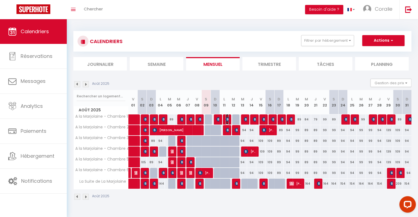
click at [227, 120] on img at bounding box center [228, 119] width 4 height 4
select select "OK"
select select "KO"
select select "0"
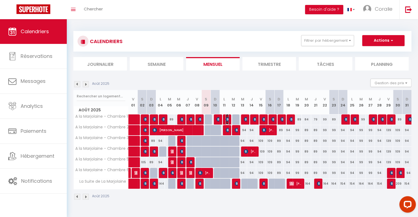
select select "1"
select select
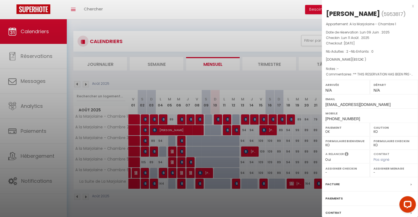
click at [227, 128] on div at bounding box center [209, 108] width 418 height 217
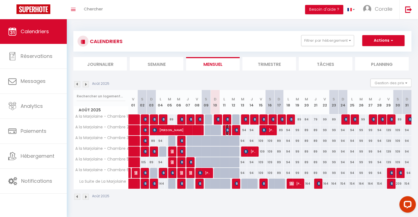
click at [227, 128] on img at bounding box center [228, 130] width 4 height 4
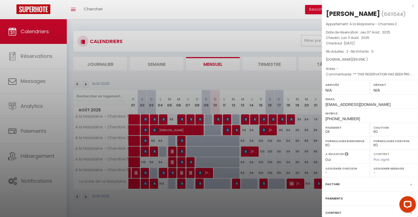
click at [227, 128] on div at bounding box center [209, 108] width 418 height 217
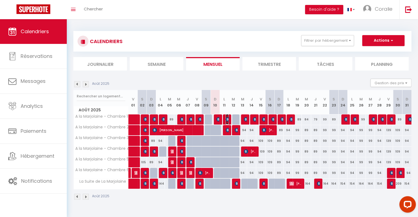
click at [227, 120] on img at bounding box center [228, 119] width 4 height 4
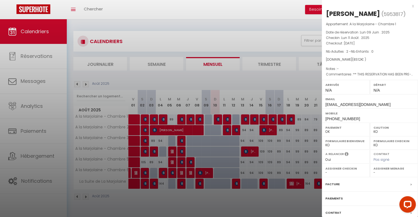
click at [409, 7] on div "x" at bounding box center [368, 6] width 92 height 7
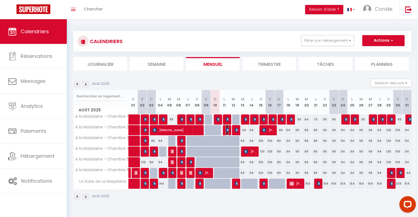
click at [227, 127] on span "[PERSON_NAME]" at bounding box center [227, 130] width 3 height 10
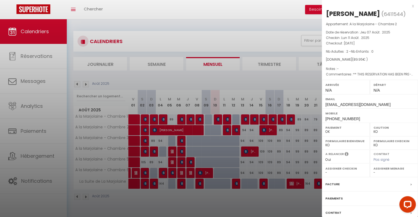
click at [229, 118] on div at bounding box center [209, 108] width 418 height 217
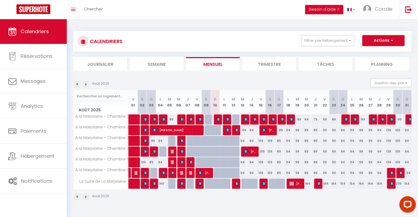
click at [229, 118] on div at bounding box center [226, 120] width 9 height 10
select select "1"
type input "[DATE]"
type input "Mer 13 Août 2025"
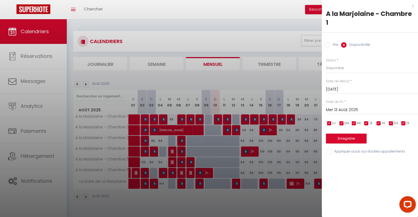
click at [227, 122] on div at bounding box center [209, 108] width 418 height 217
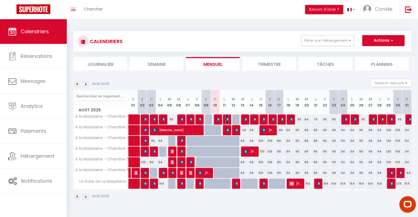
click at [227, 122] on span "[PERSON_NAME]" at bounding box center [227, 119] width 3 height 10
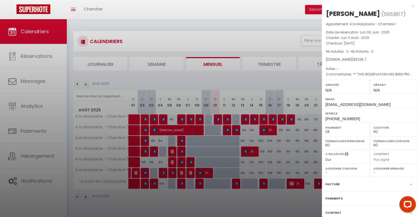
click at [408, 8] on div "x" at bounding box center [368, 6] width 92 height 7
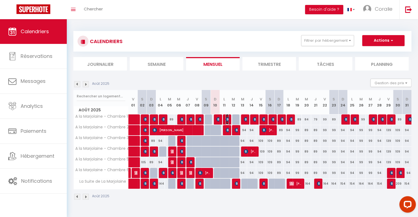
click at [228, 120] on img at bounding box center [228, 119] width 4 height 4
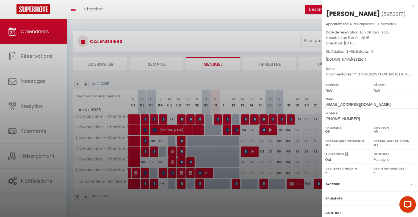
drag, startPoint x: 377, startPoint y: 14, endPoint x: 351, endPoint y: 11, distance: 26.1
click at [351, 11] on div "[PERSON_NAME]" at bounding box center [353, 13] width 54 height 9
copy div "Michaux"
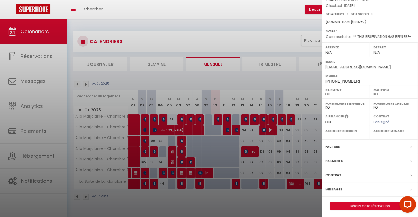
click at [333, 147] on label "Facture" at bounding box center [333, 147] width 14 height 6
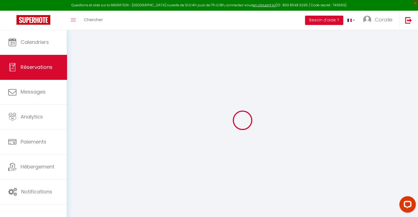
select select
checkbox input "false"
type textarea "** THIS RESERVATION HAS BEEN PRE-PAID ** BOOKING NOTE : Payment charge is EUR 1…"
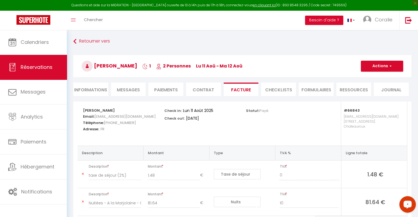
scroll to position [35, 0]
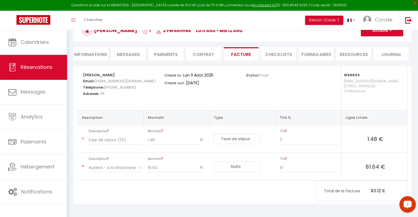
click at [310, 91] on div "Statut: Payé" at bounding box center [282, 88] width 81 height 44
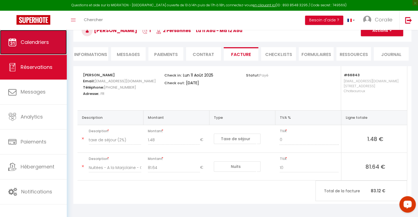
click at [33, 45] on span "Calendriers" at bounding box center [35, 42] width 28 height 7
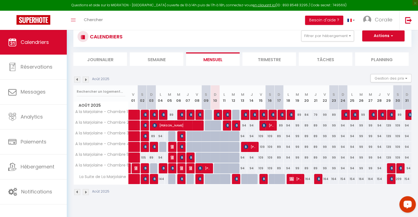
scroll to position [27, 0]
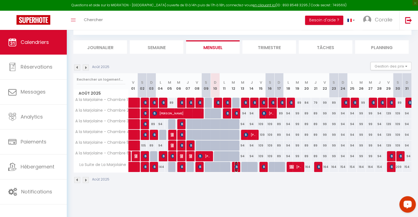
click at [235, 168] on img at bounding box center [237, 167] width 4 height 4
select select "OK"
select select "KO"
select select "0"
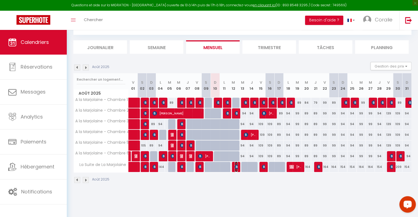
select select "1"
select select
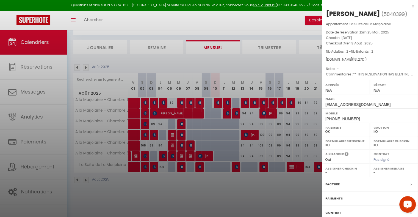
drag, startPoint x: 349, startPoint y: 12, endPoint x: 386, endPoint y: 13, distance: 36.6
click at [380, 13] on div "[PERSON_NAME]" at bounding box center [353, 13] width 54 height 9
copy div "[PERSON_NAME]"
click at [380, 13] on div "[PERSON_NAME]" at bounding box center [353, 13] width 54 height 9
drag, startPoint x: 350, startPoint y: 13, endPoint x: 387, endPoint y: 15, distance: 37.7
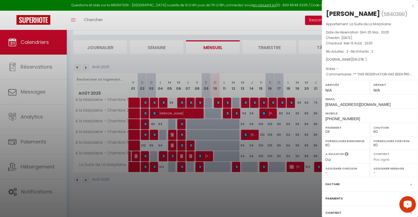
click at [387, 15] on h2 "[PERSON_NAME] ( 5840399 )" at bounding box center [370, 13] width 88 height 9
copy div "[PERSON_NAME]"
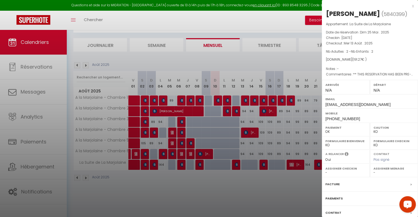
scroll to position [46, 0]
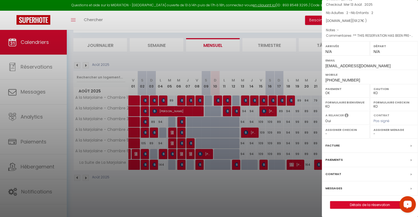
click at [337, 147] on label "Facture" at bounding box center [333, 146] width 14 height 6
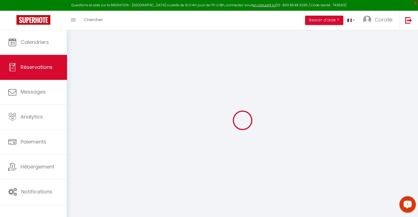
select select "taxes"
select select
checkbox input "false"
select select
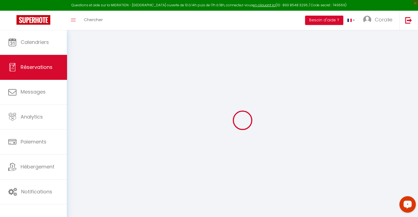
select select
checkbox input "false"
type textarea "** THIS RESERVATION HAS BEEN PRE-PAID ** BOOKING NOTE : Payment charge is EUR 2…"
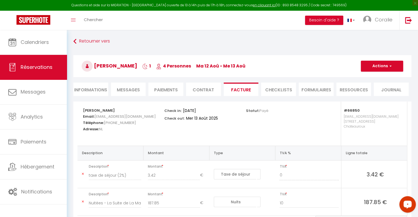
scroll to position [35, 0]
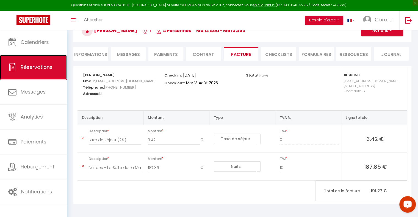
click at [35, 66] on span "Réservations" at bounding box center [37, 67] width 32 height 7
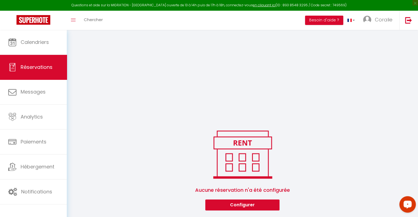
scroll to position [371, 0]
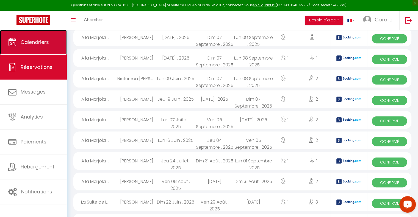
click at [34, 42] on span "Calendriers" at bounding box center [35, 42] width 28 height 7
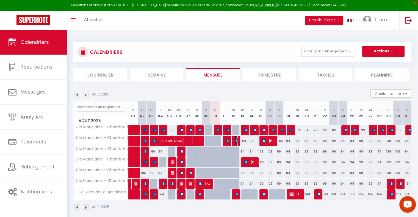
click at [236, 142] on img at bounding box center [237, 141] width 4 height 4
select select "OK"
select select "KO"
select select "0"
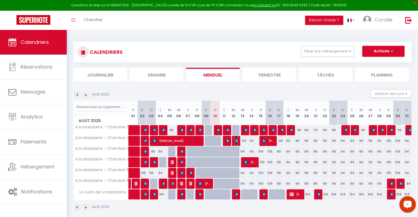
select select "1"
select select
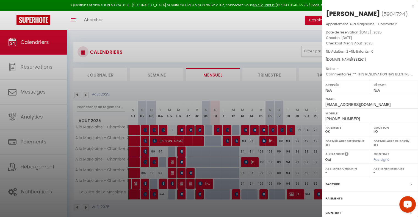
click at [347, 183] on div "Facture" at bounding box center [370, 185] width 96 height 14
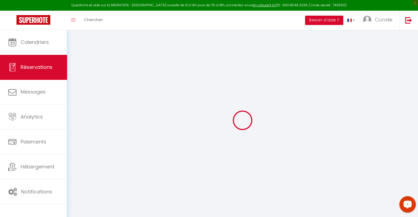
select select
checkbox input "false"
select select
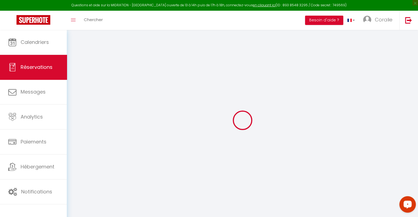
checkbox input "false"
type textarea "** THIS RESERVATION HAS BEEN PRE-PAID ** BOOKING NOTE : Payment charge is EUR 1…"
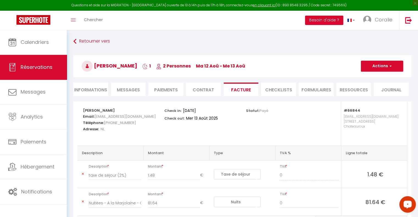
scroll to position [35, 0]
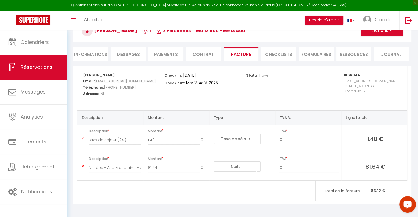
click at [307, 84] on div "Statut: Payé" at bounding box center [282, 88] width 81 height 44
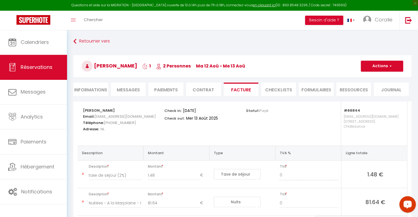
drag, startPoint x: 110, startPoint y: 65, endPoint x: 126, endPoint y: 66, distance: 16.5
click at [126, 66] on span "[PERSON_NAME]" at bounding box center [110, 65] width 56 height 7
copy span "du Pon"
click at [309, 33] on div "Retourner vers Paul du Pon 1 2 Personnes ma 12 Aoû - me 13 Aoû Actions Enregist…" at bounding box center [242, 142] width 351 height 224
click at [41, 67] on span "Réservations" at bounding box center [37, 67] width 32 height 7
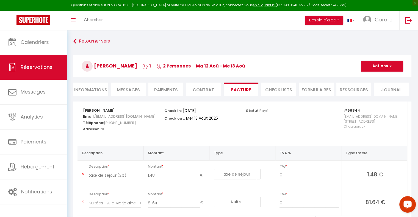
select select "not_cancelled"
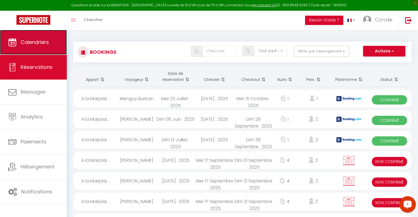
click at [61, 43] on link "Calendriers" at bounding box center [33, 42] width 67 height 25
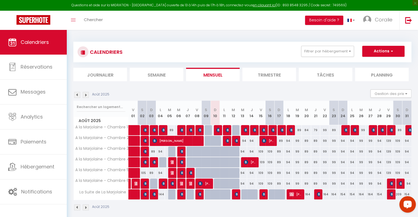
click at [238, 192] on div at bounding box center [235, 195] width 9 height 10
type input "184"
type input "Mer 13 Août 2025"
type input "[DEMOGRAPHIC_DATA][DATE]"
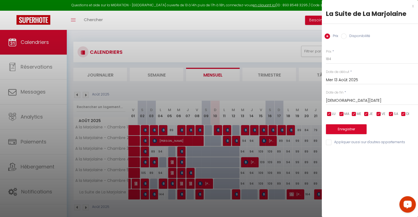
click at [234, 197] on div at bounding box center [209, 108] width 418 height 217
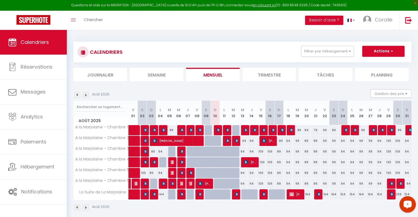
click at [234, 197] on div at bounding box center [236, 195] width 9 height 10
click at [236, 195] on img at bounding box center [237, 194] width 4 height 4
select select "OK"
select select "KO"
select select "0"
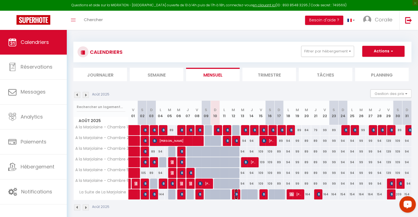
select select "0"
select select "1"
select select
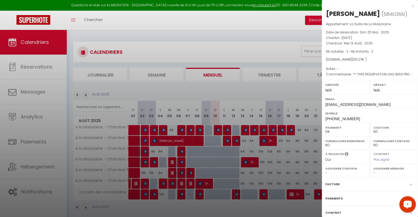
scroll to position [46, 0]
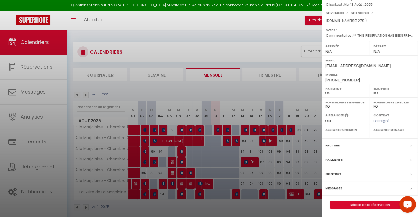
click at [332, 145] on label "Facture" at bounding box center [333, 146] width 14 height 6
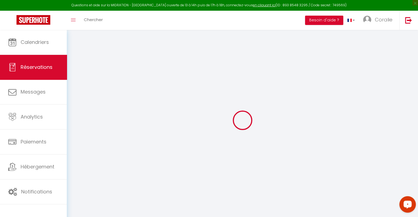
select select "taxes"
select select
checkbox input "false"
select select
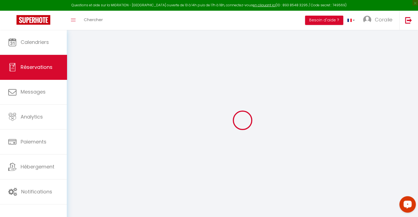
select select
checkbox input "false"
type textarea "** THIS RESERVATION HAS BEEN PRE-PAID ** BOOKING NOTE : Payment charge is EUR 2…"
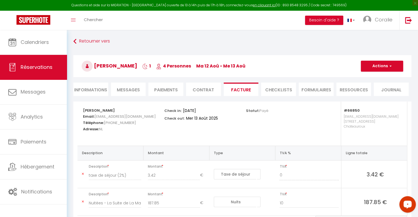
scroll to position [35, 0]
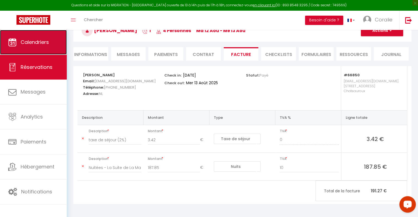
click at [28, 43] on span "Calendriers" at bounding box center [35, 42] width 28 height 7
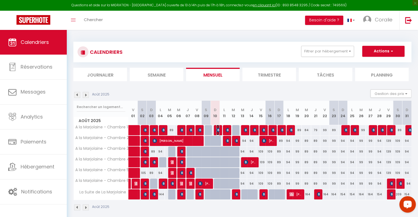
click at [217, 130] on img at bounding box center [218, 130] width 4 height 4
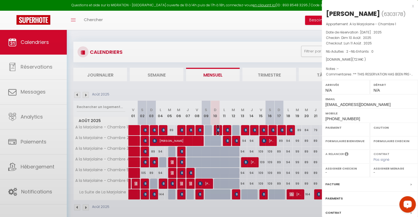
select select "OK"
select select "0"
select select "1"
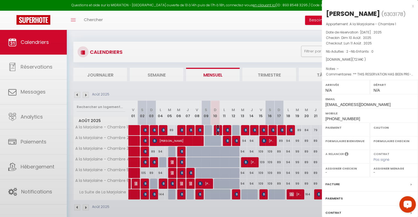
select select
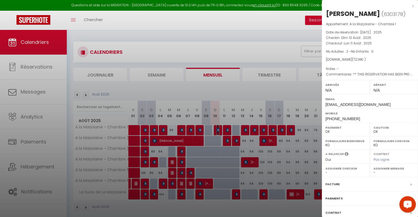
scroll to position [38, 0]
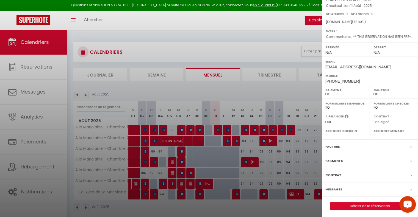
click at [338, 146] on label "Facture" at bounding box center [333, 147] width 14 height 6
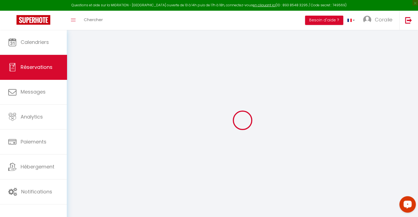
type input "[PERSON_NAME]"
type input "Foy"
type input "[EMAIL_ADDRESS][DOMAIN_NAME]"
type input "[PHONE_NUMBER]"
type input "."
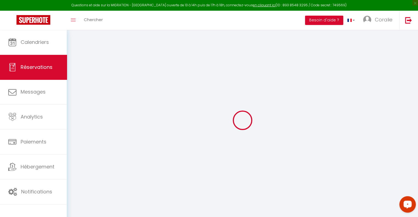
select select "FR"
type input "15.1"
type input "0.96"
select select "66843"
select select "1"
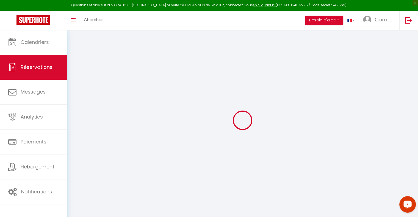
select select
type input "2"
select select "12"
select select "15"
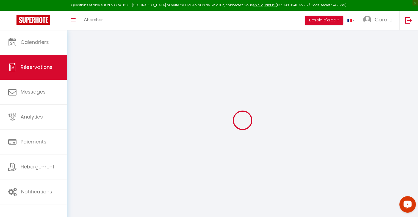
type input "68.64"
checkbox input "false"
type input "0"
select select "2"
type input "0"
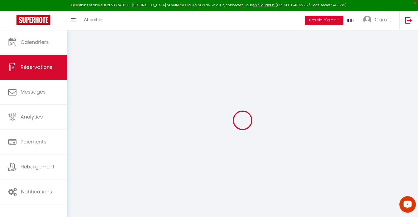
type input "0"
select select
checkbox input "false"
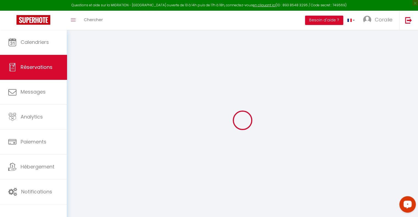
select select
checkbox input "false"
select select
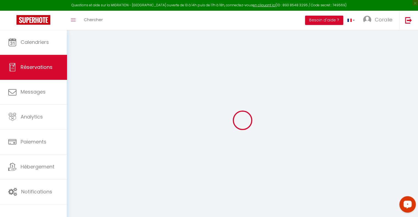
checkbox input "false"
type textarea "** THIS RESERVATION HAS BEEN PRE-PAID ** BOOKING NOTE : Payment charge is EUR 0…"
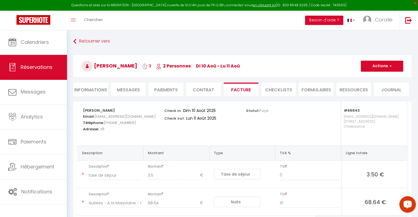
scroll to position [35, 0]
